Goal: Check status: Check status

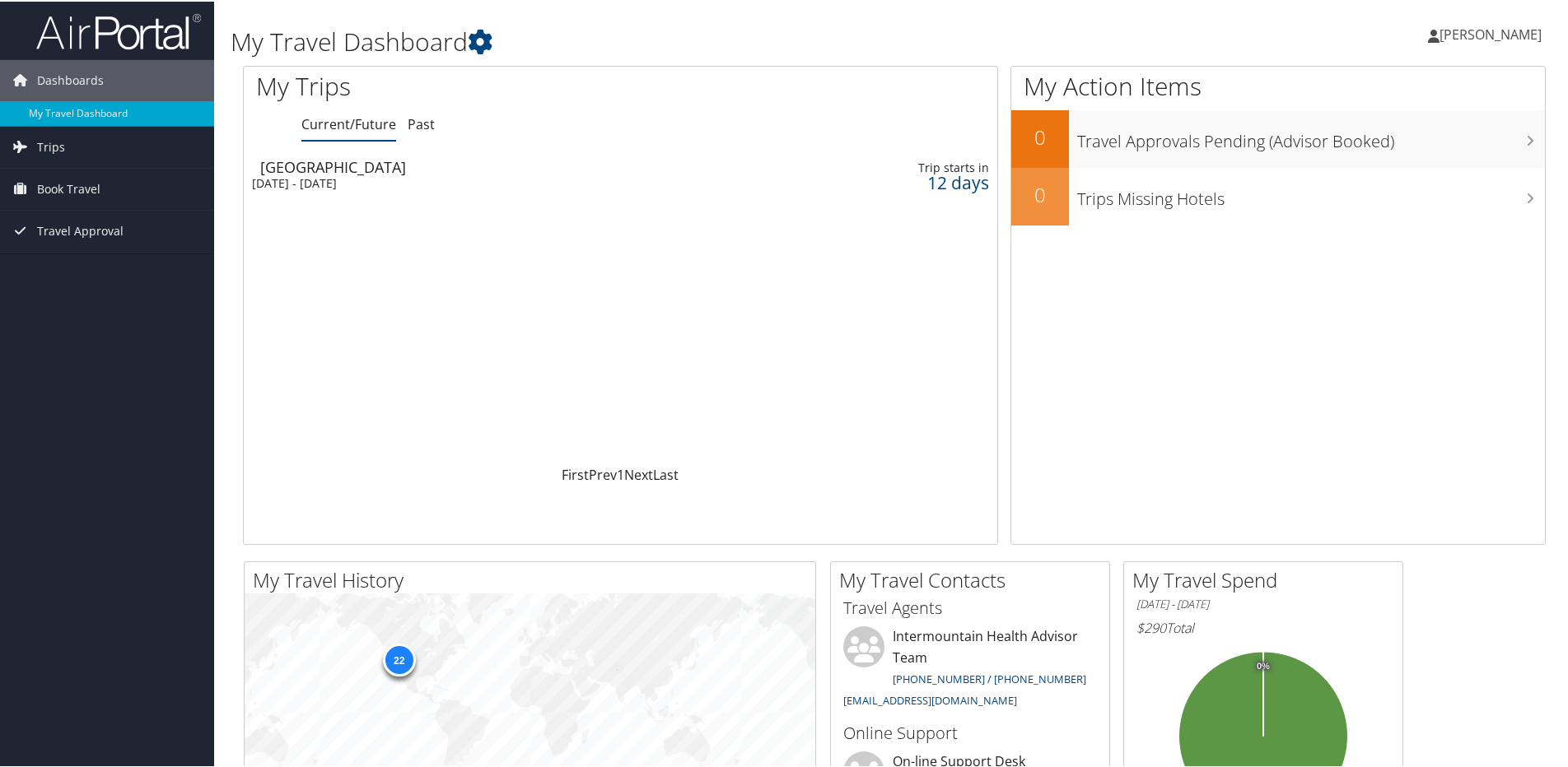
click at [346, 177] on div "[DATE] - [DATE]" at bounding box center [489, 182] width 474 height 15
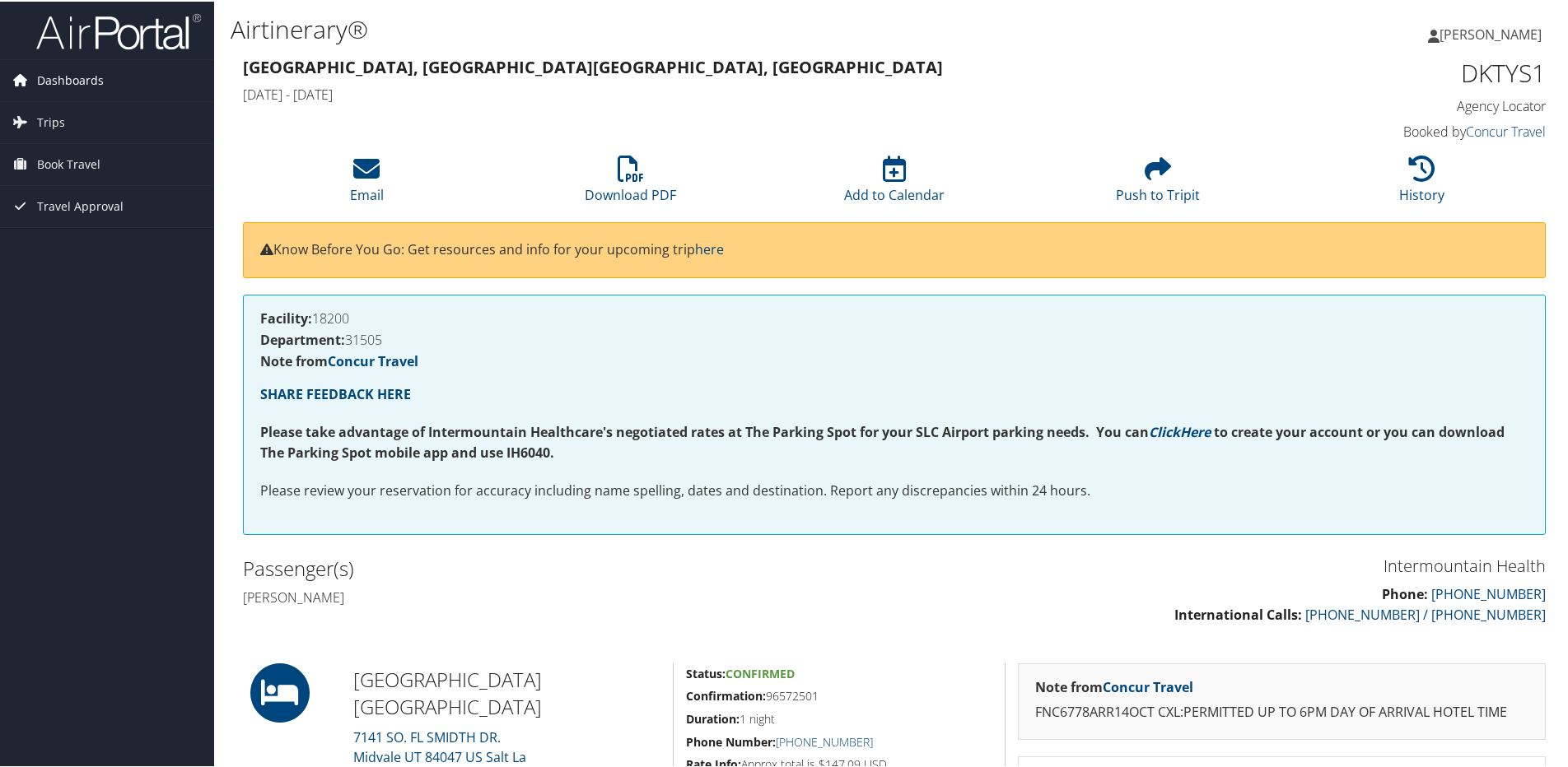
click at [51, 82] on span "Dashboards" at bounding box center [71, 78] width 67 height 41
click at [61, 108] on link "My Travel Dashboard" at bounding box center [107, 112] width 214 height 25
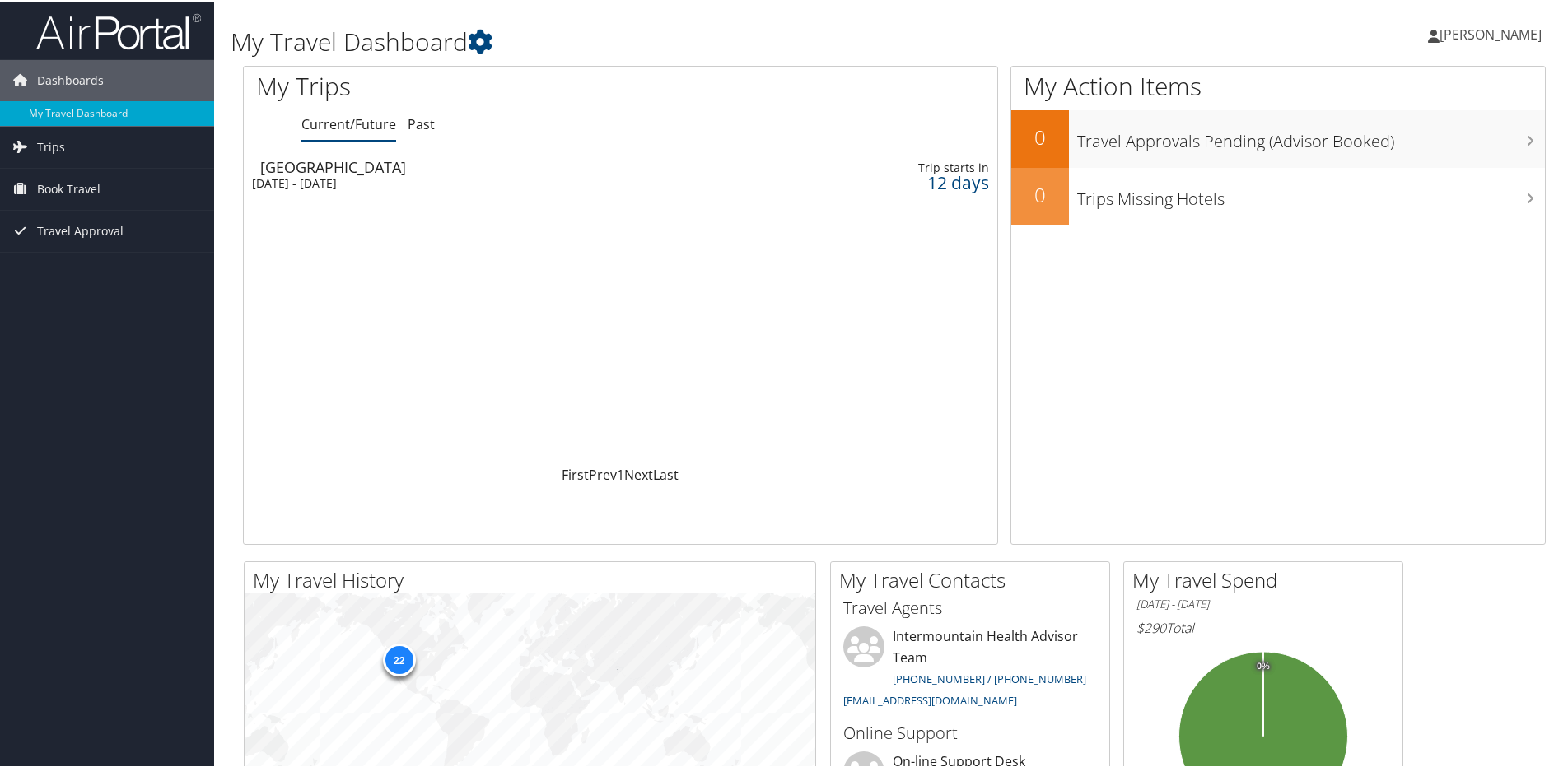
click at [340, 129] on link "Current/Future" at bounding box center [349, 123] width 95 height 18
click at [310, 166] on div "[GEOGRAPHIC_DATA]" at bounding box center [497, 166] width 474 height 15
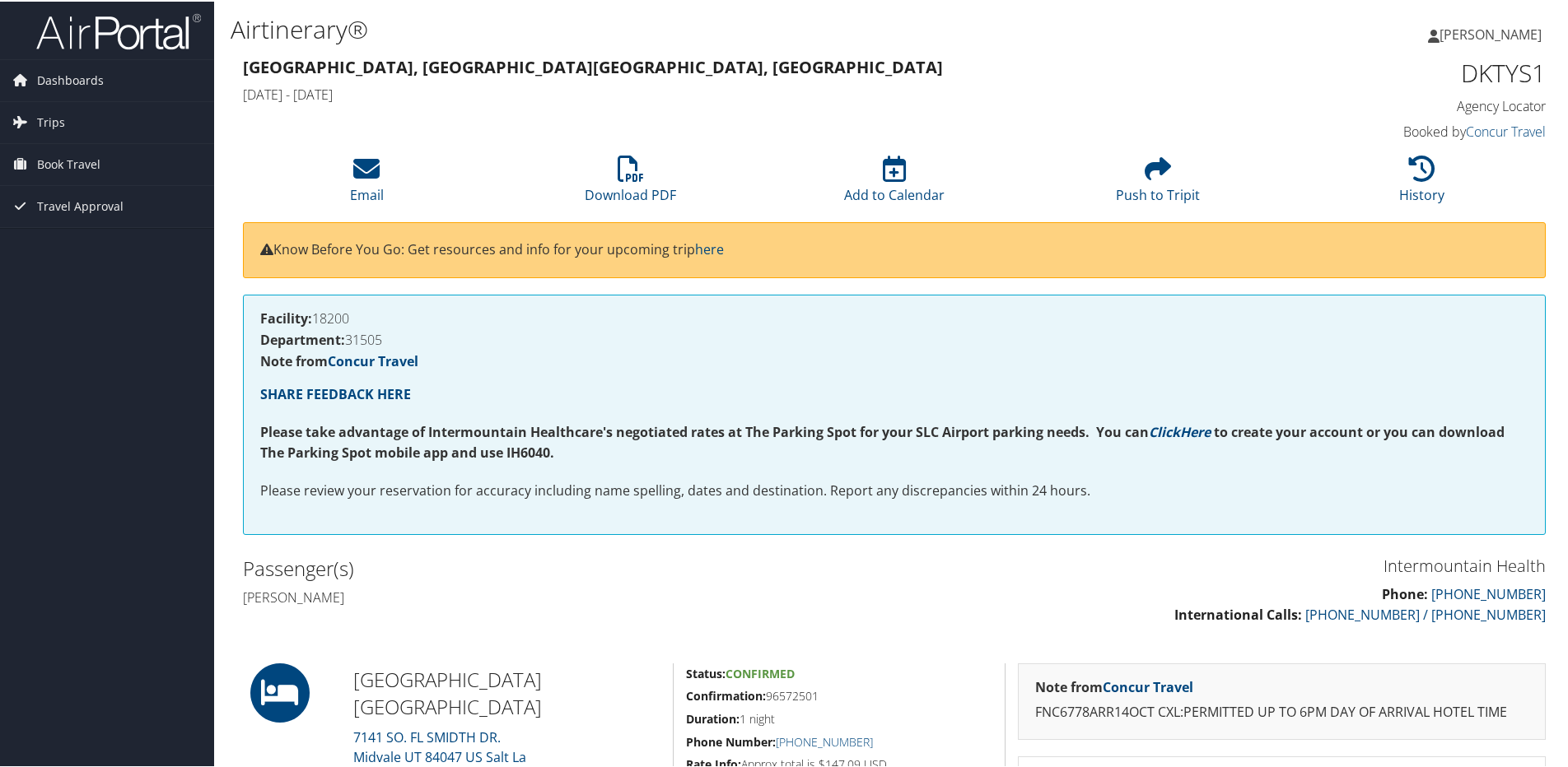
drag, startPoint x: 0, startPoint y: 0, endPoint x: 633, endPoint y: 106, distance: 641.8
click at [633, 106] on div "Salt Lake City, UT Salt Lake City, UT Tue 14 Oct 2025 - Wed 15 Oct 2025" at bounding box center [728, 80] width 995 height 57
